Goal: Find specific page/section: Find specific page/section

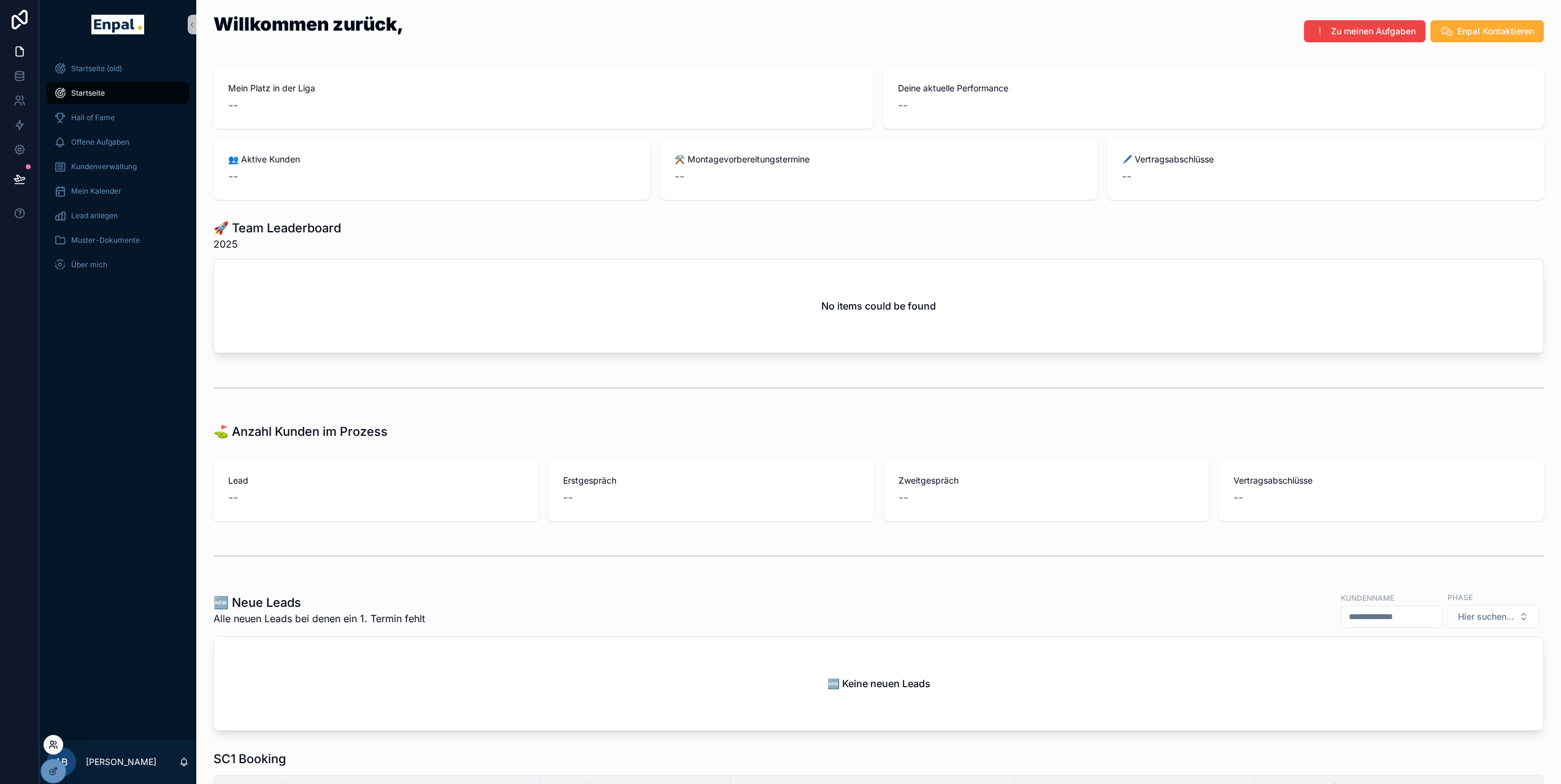
click at [52, 747] on icon at bounding box center [53, 745] width 10 height 10
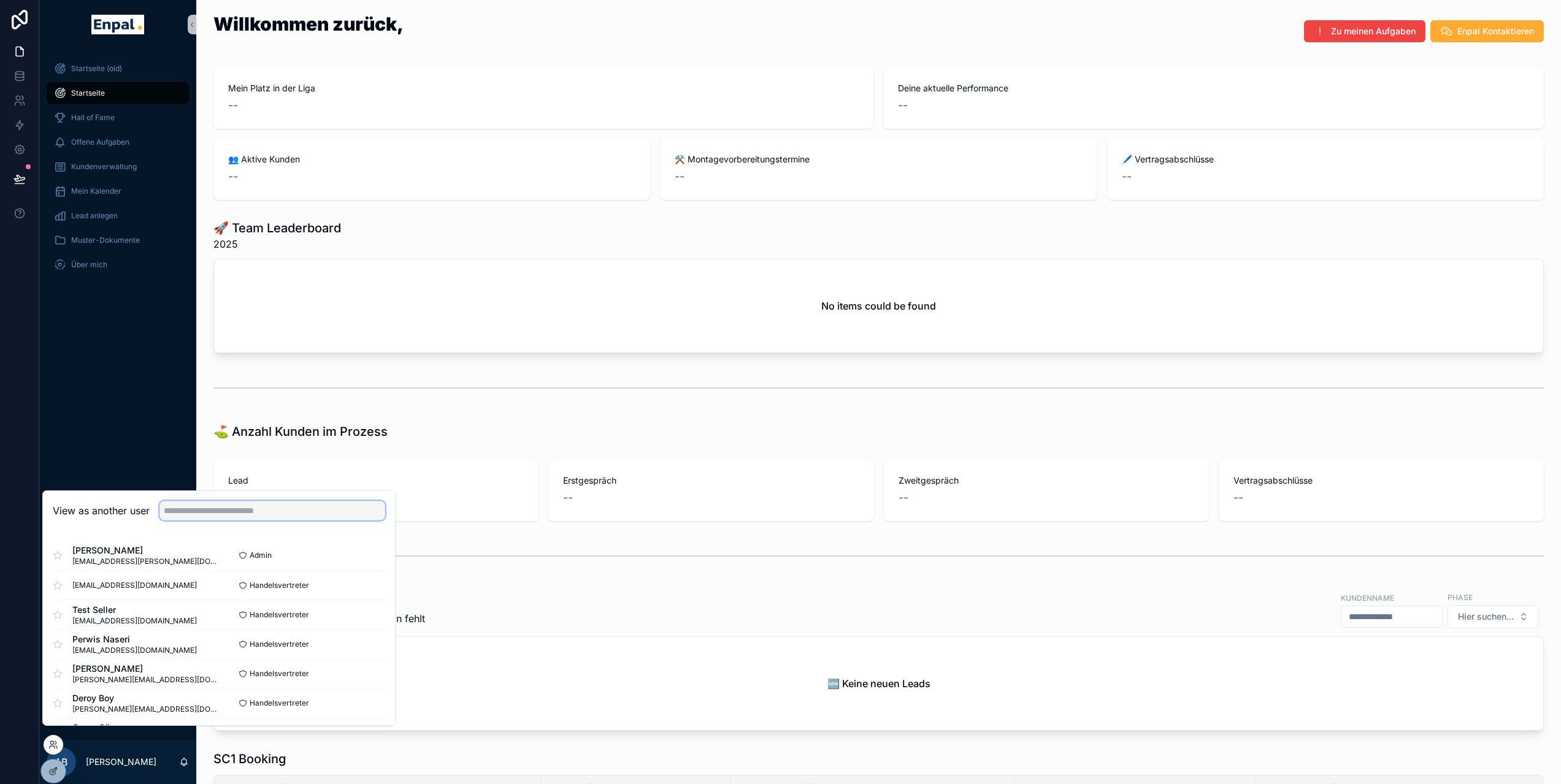
click at [207, 518] on input "text" at bounding box center [272, 510] width 225 height 19
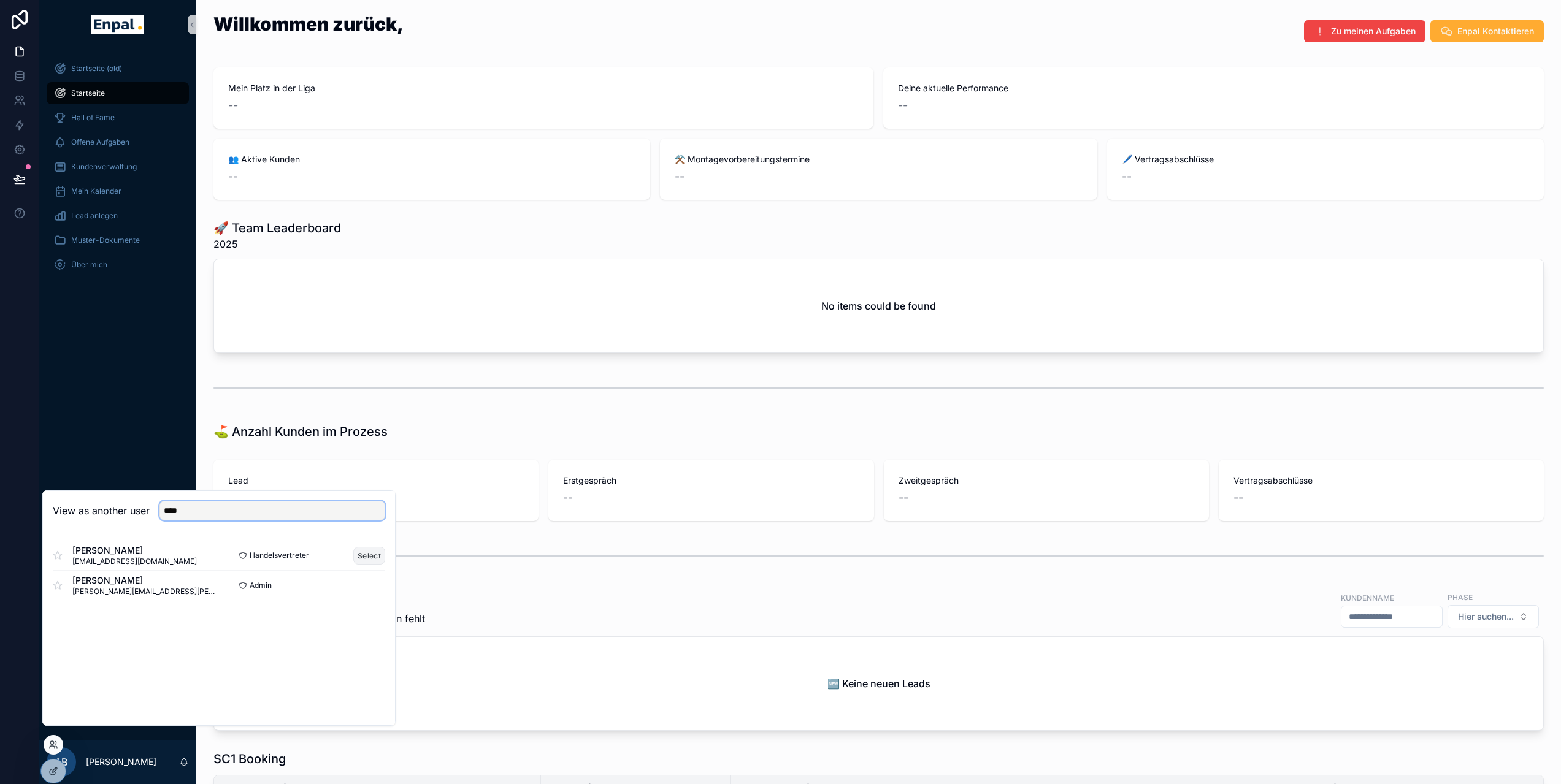
type input "****"
click at [366, 565] on button "Select" at bounding box center [369, 556] width 32 height 18
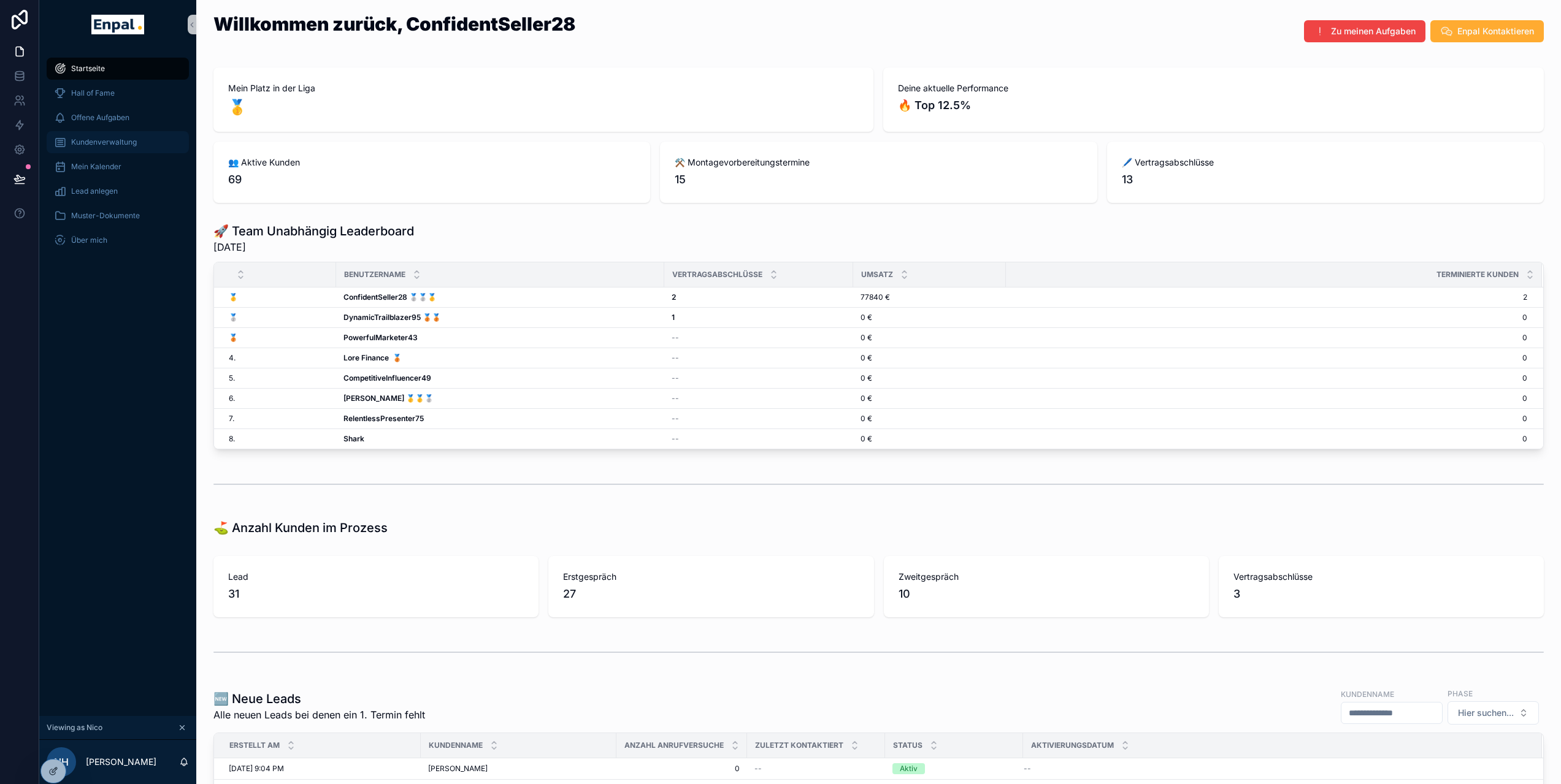
click at [94, 150] on div "Kundenverwaltung" at bounding box center [117, 142] width 127 height 19
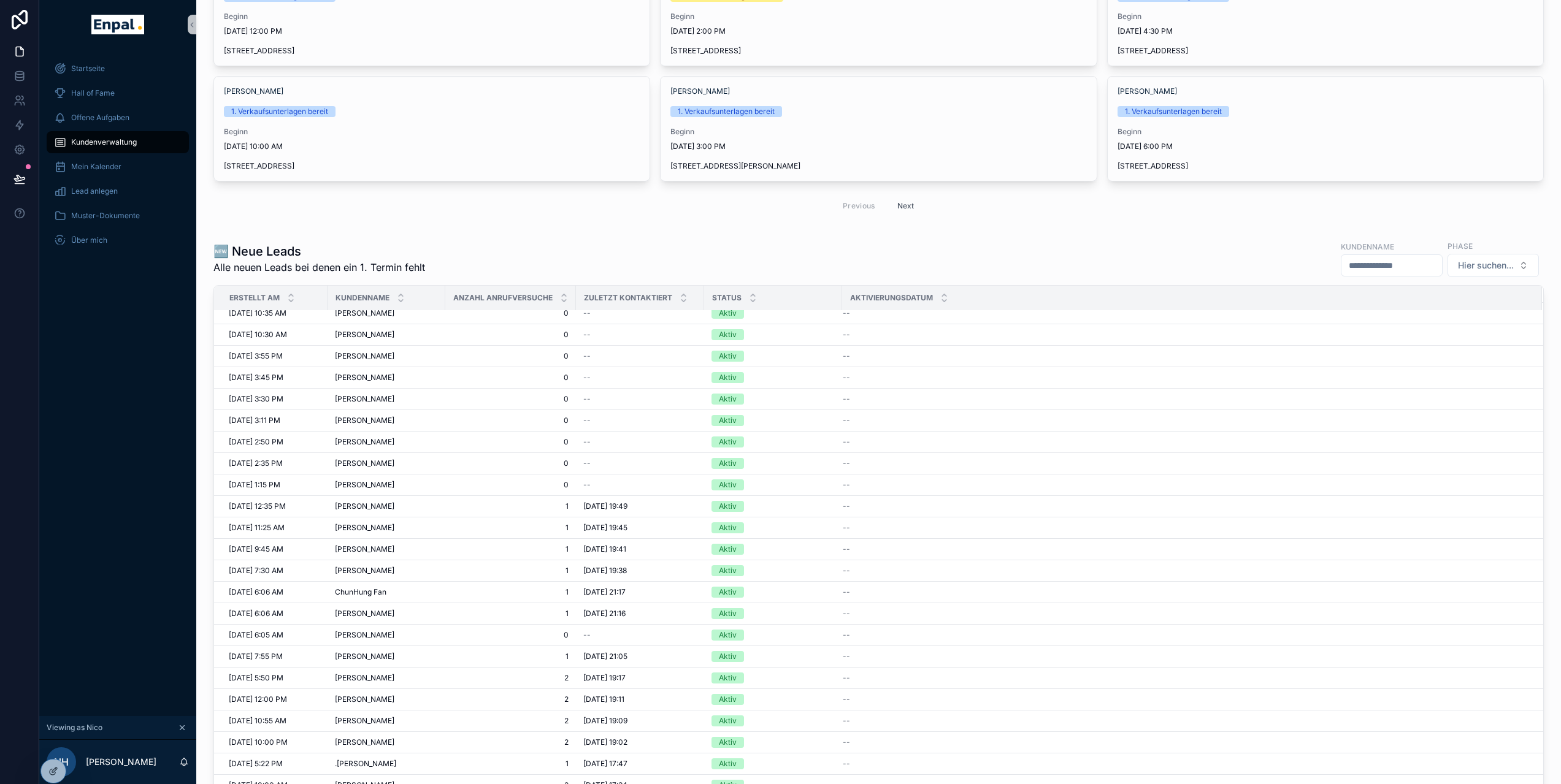
scroll to position [527, 0]
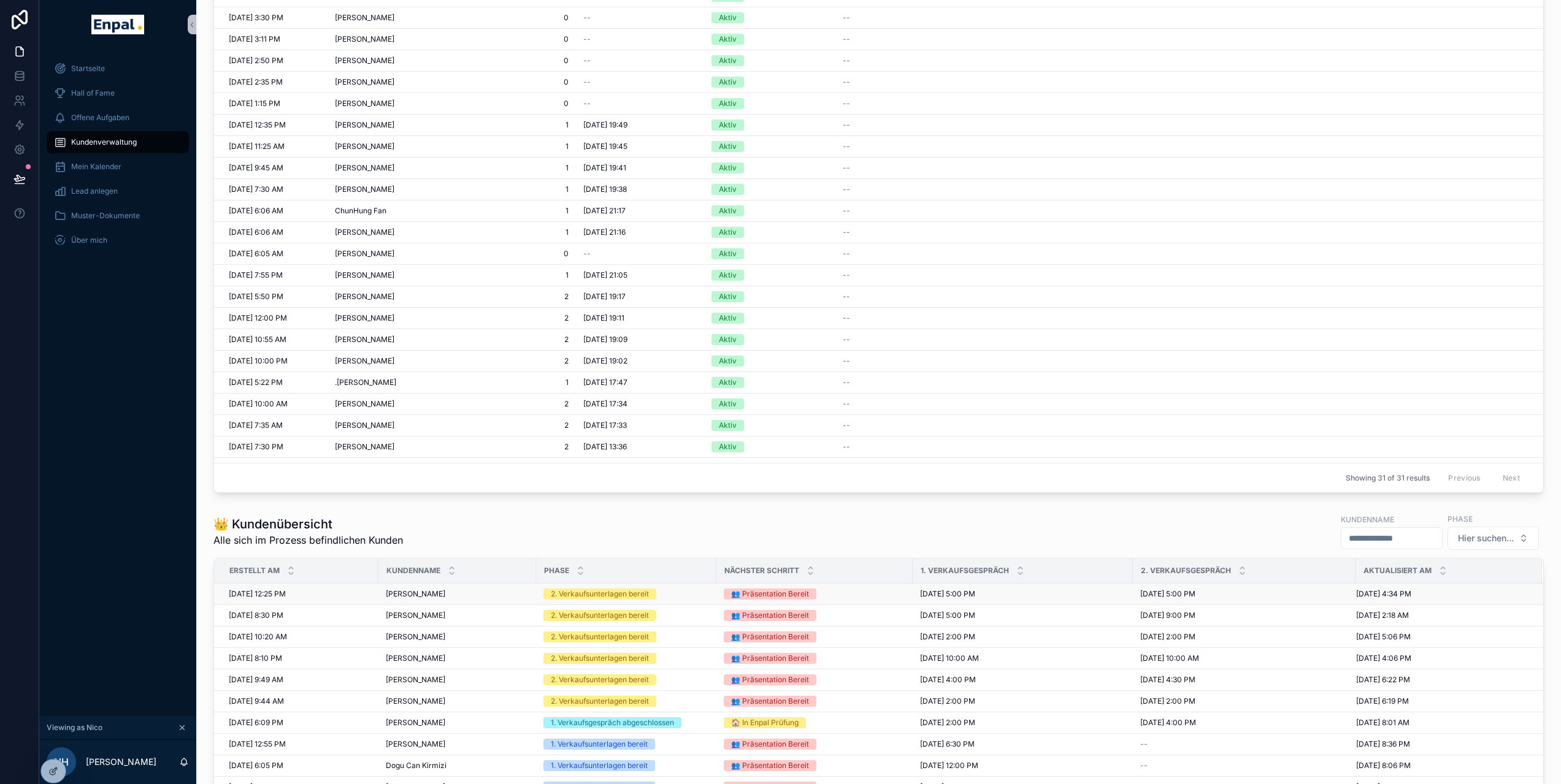
click at [409, 599] on span "[PERSON_NAME]" at bounding box center [416, 594] width 59 height 10
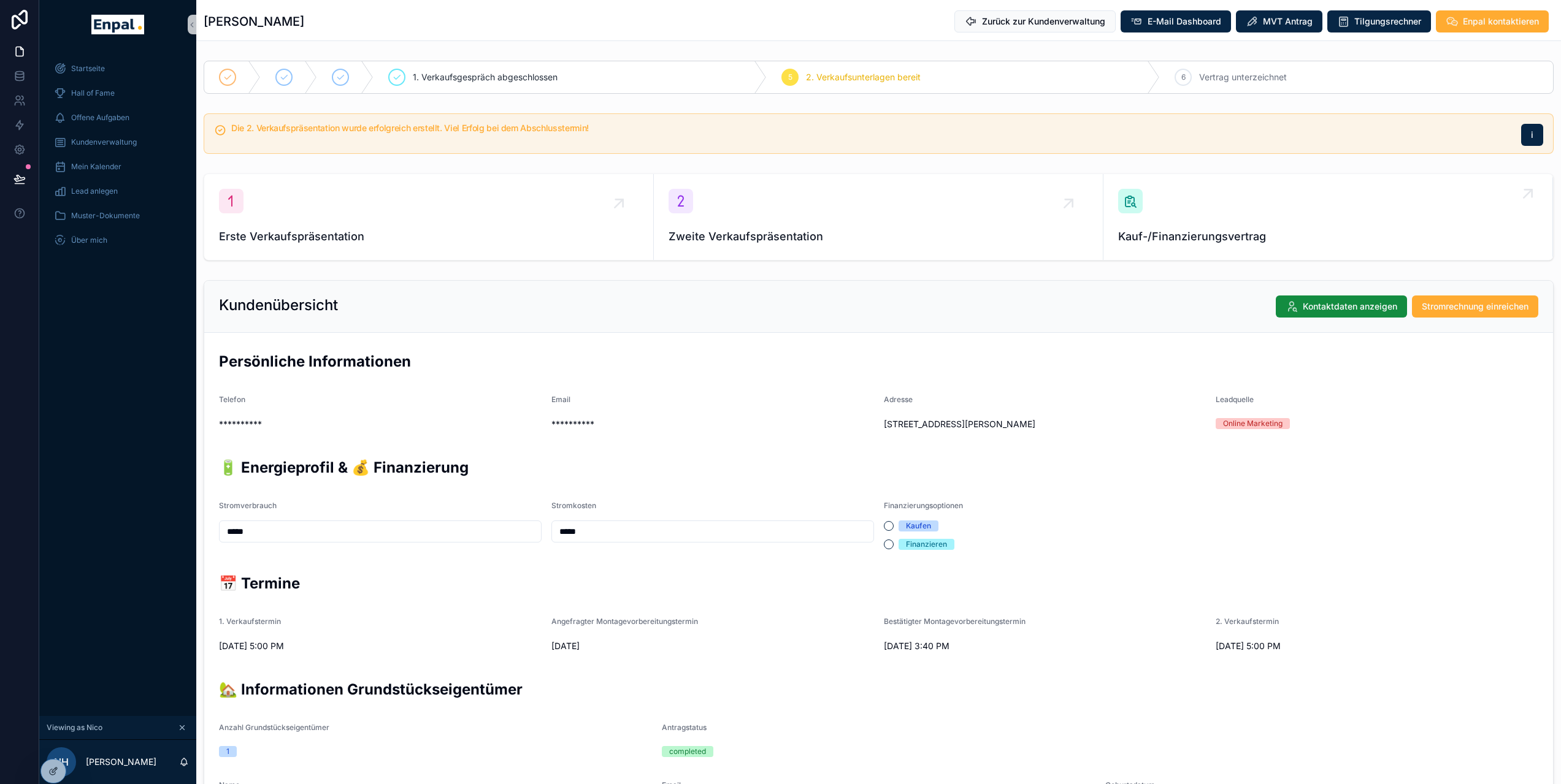
click at [1210, 229] on span "Kauf-/Finanzierungsvertrag" at bounding box center [1327, 236] width 420 height 17
